Goal: Task Accomplishment & Management: Use online tool/utility

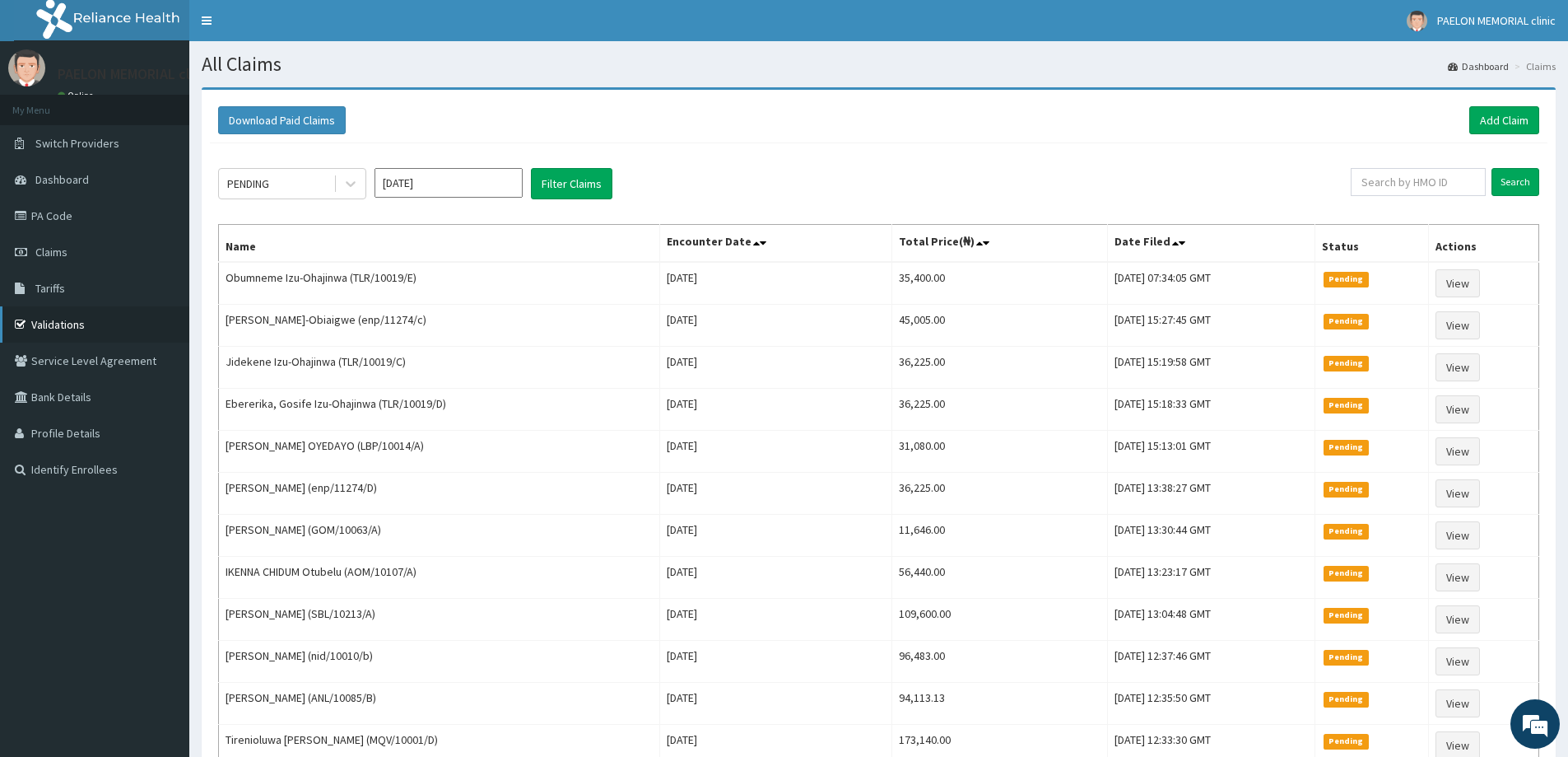
click at [54, 319] on link "Validations" at bounding box center [94, 325] width 189 height 37
